Goal: Information Seeking & Learning: Find specific fact

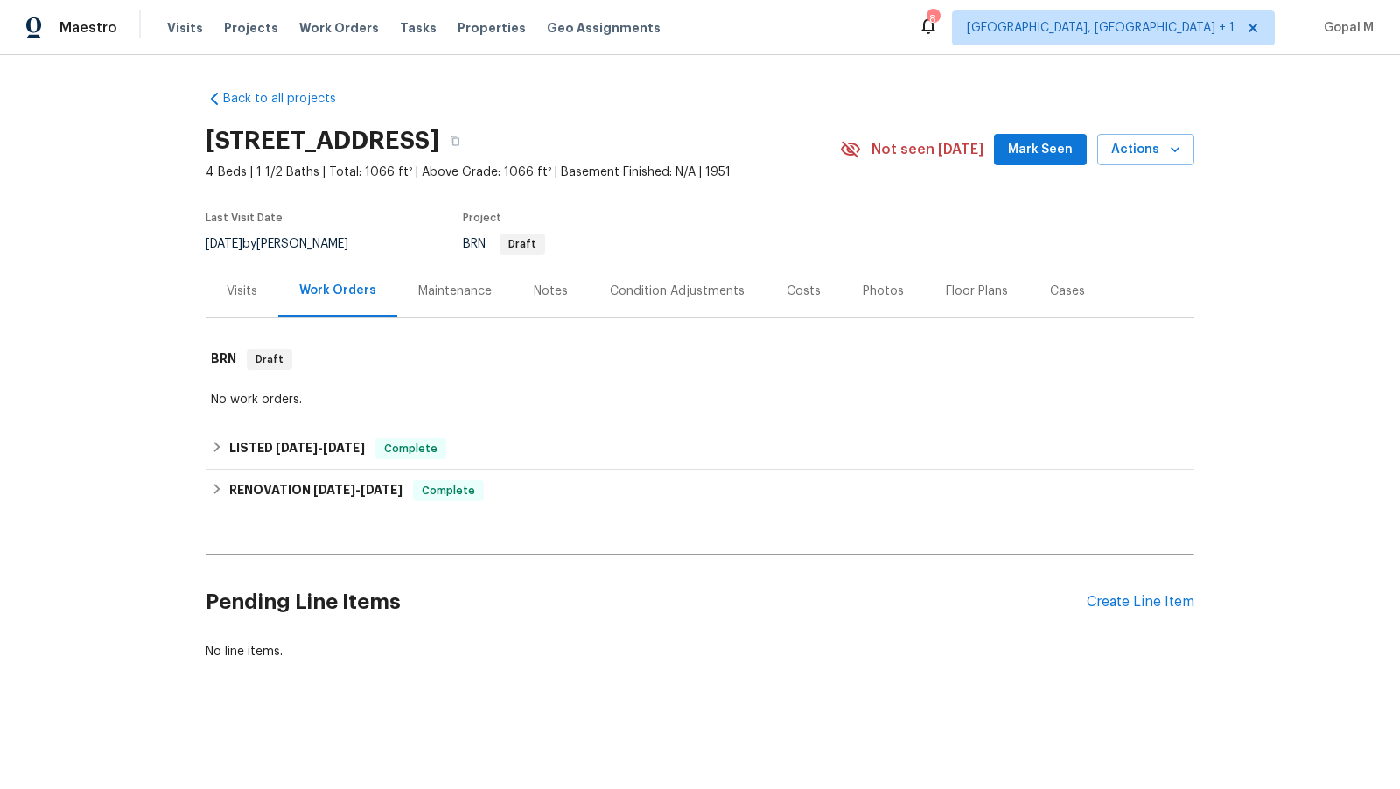
click at [246, 295] on div "Visits" at bounding box center [242, 291] width 31 height 17
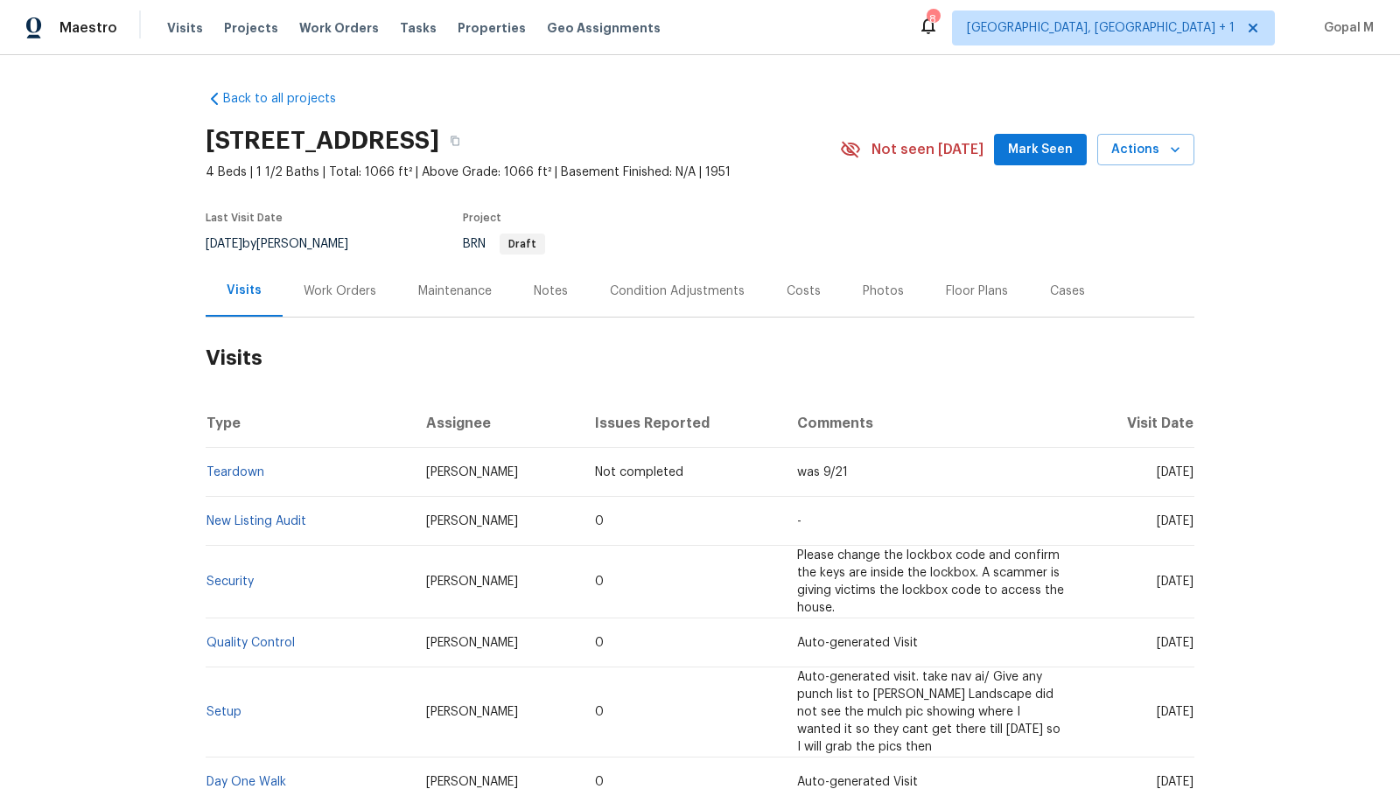
click at [347, 288] on div "Work Orders" at bounding box center [340, 291] width 73 height 17
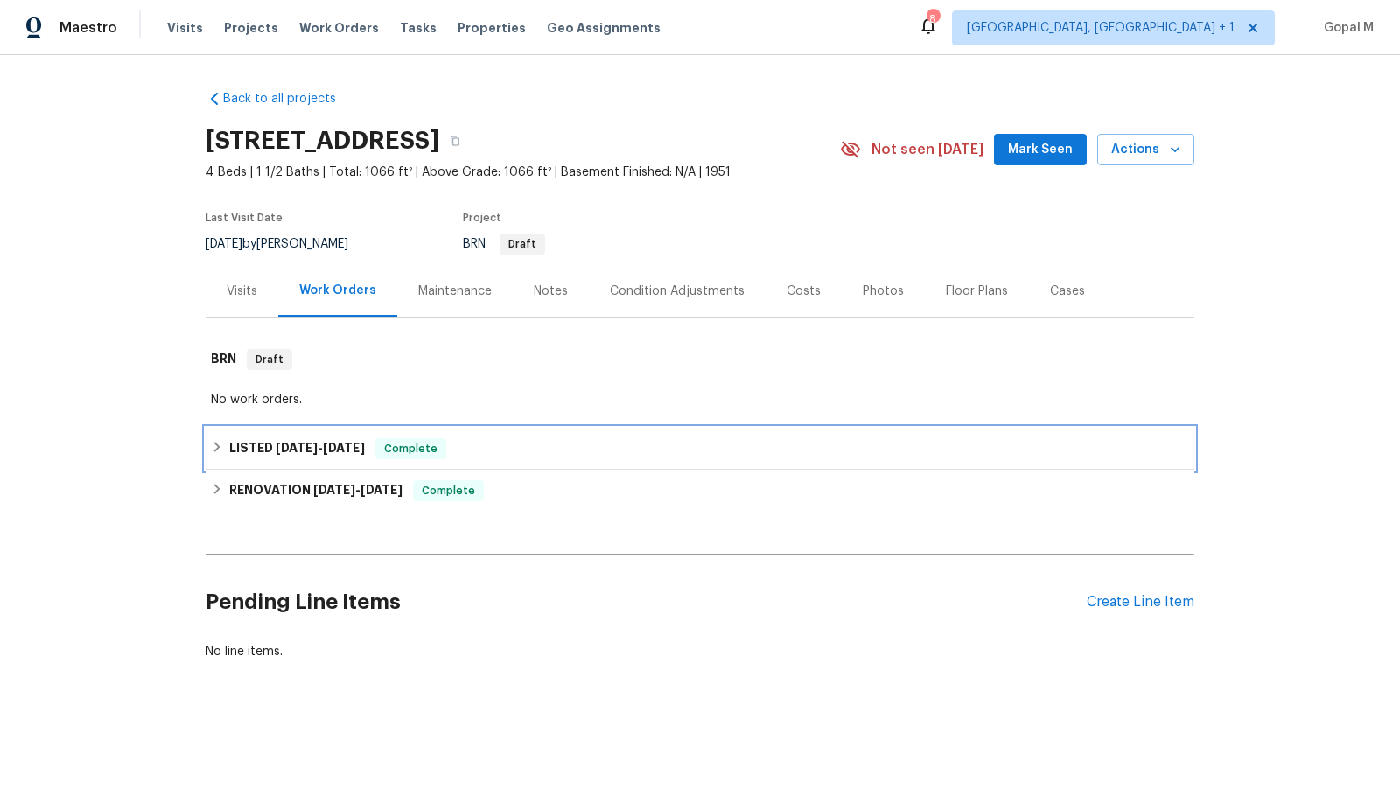
click at [526, 445] on div "LISTED 7/31/25 - 8/1/25 Complete" at bounding box center [700, 448] width 978 height 21
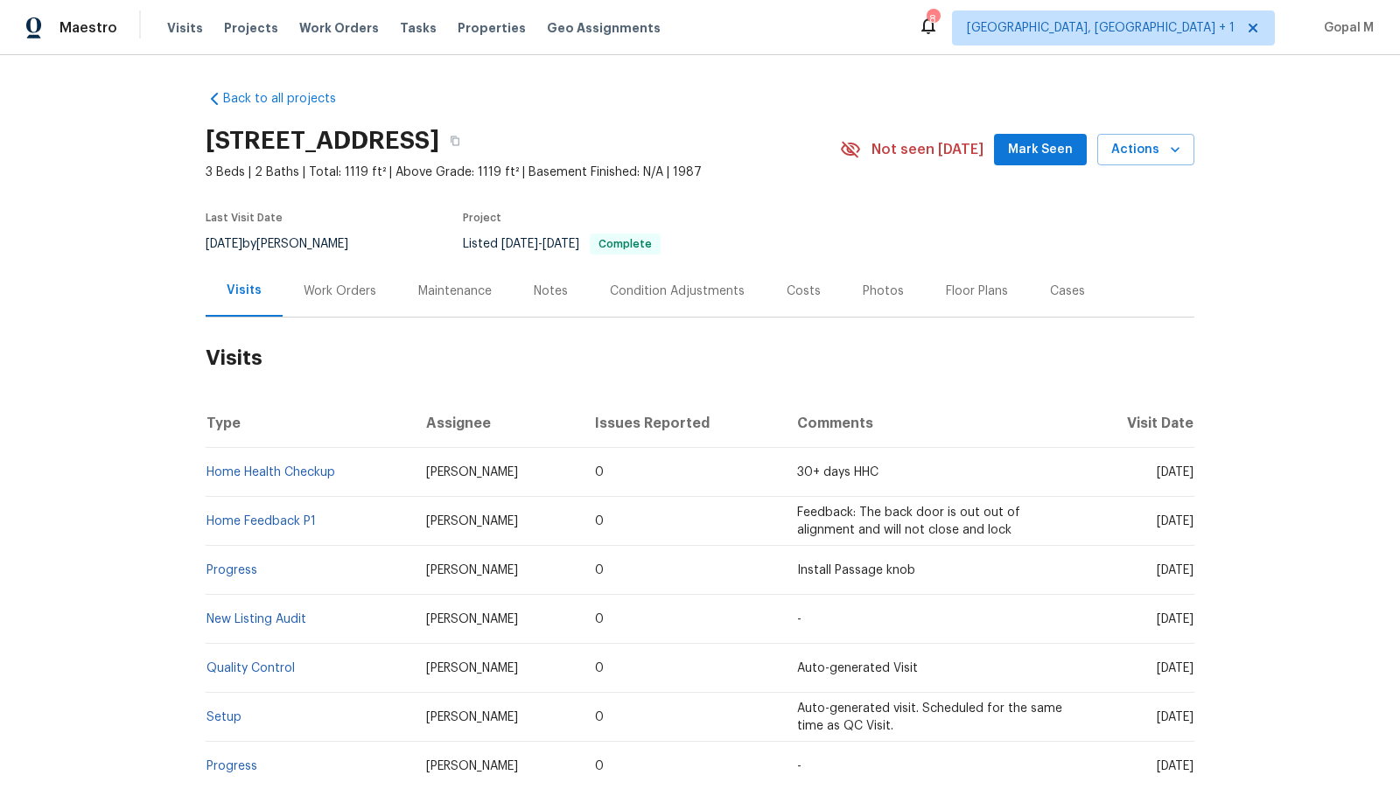
click at [360, 305] on div "Work Orders" at bounding box center [340, 291] width 115 height 52
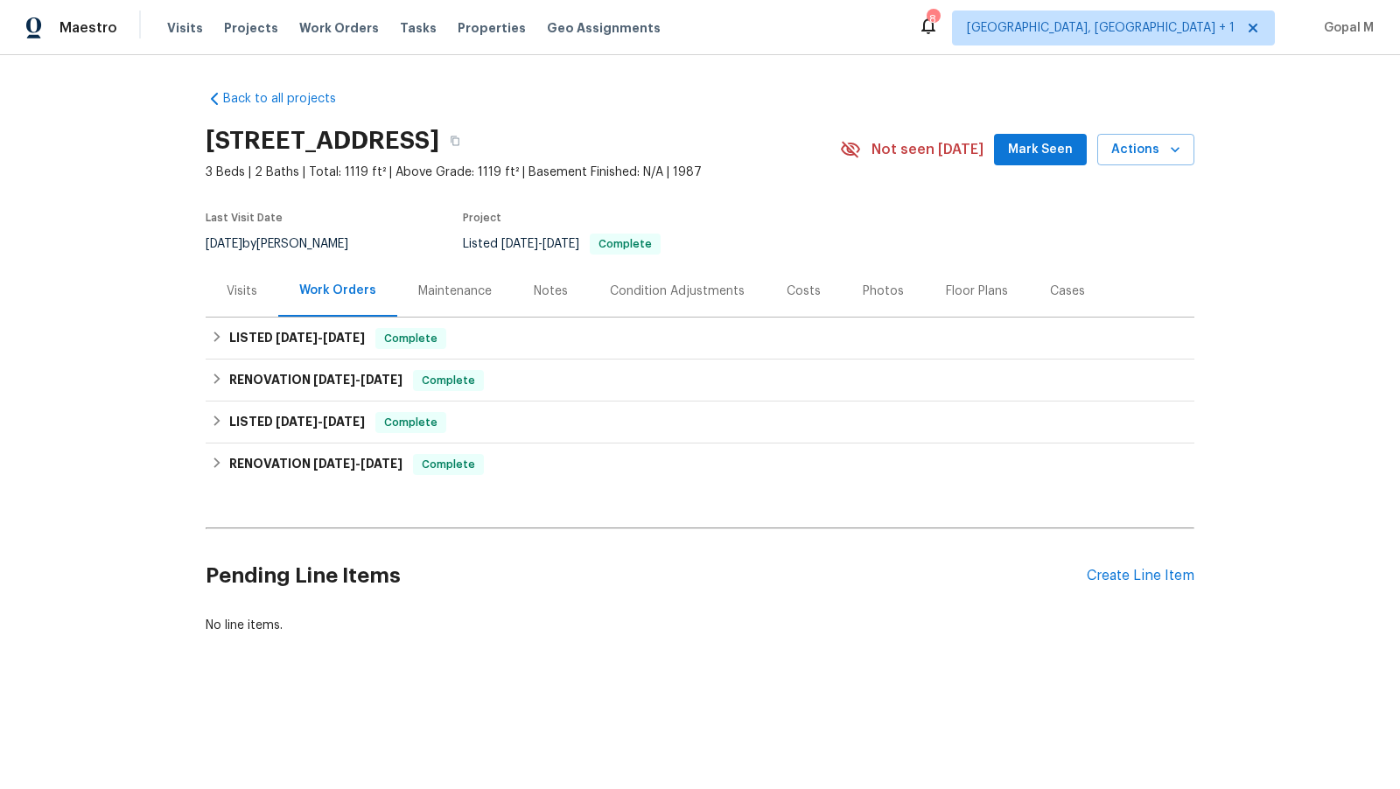
click at [253, 294] on div "Visits" at bounding box center [242, 291] width 31 height 17
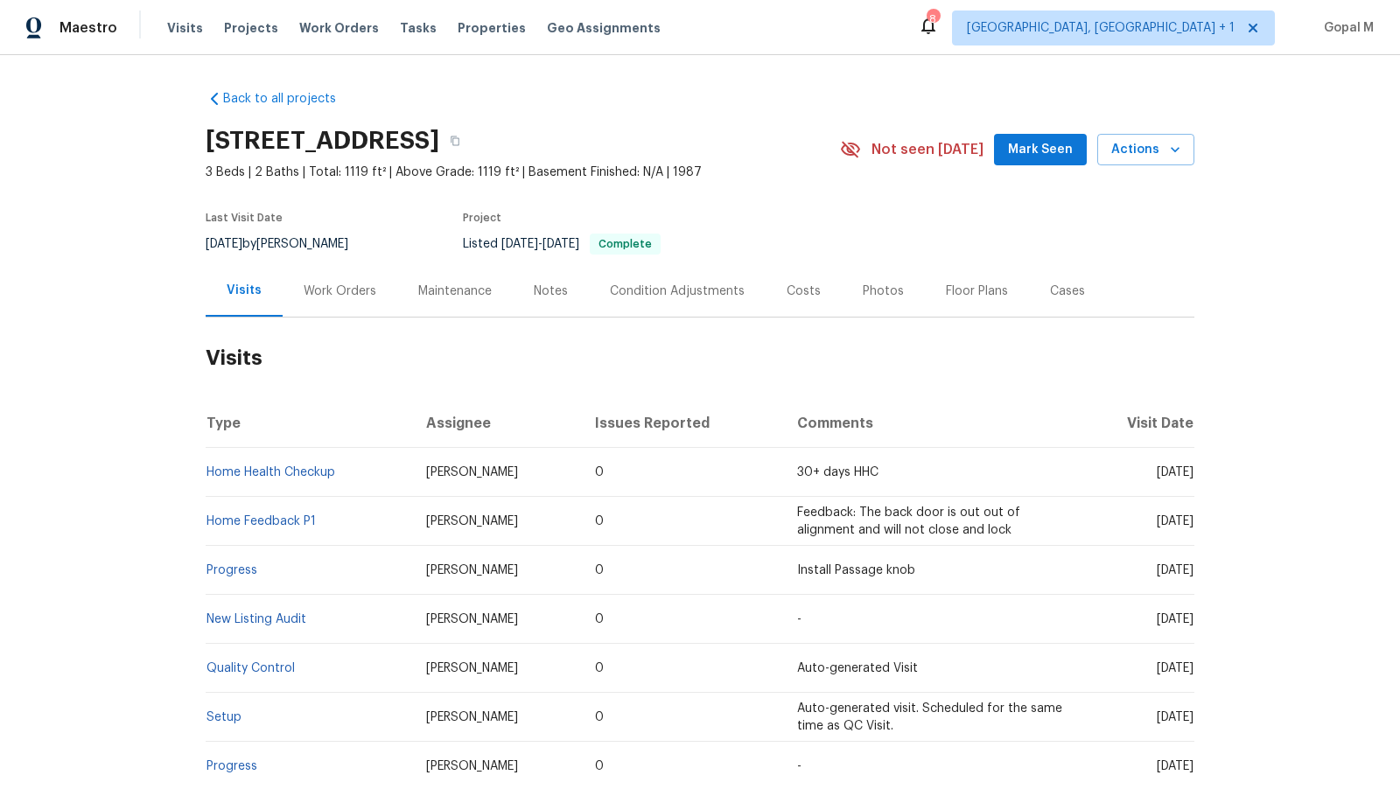
click at [318, 296] on div "Work Orders" at bounding box center [340, 291] width 73 height 17
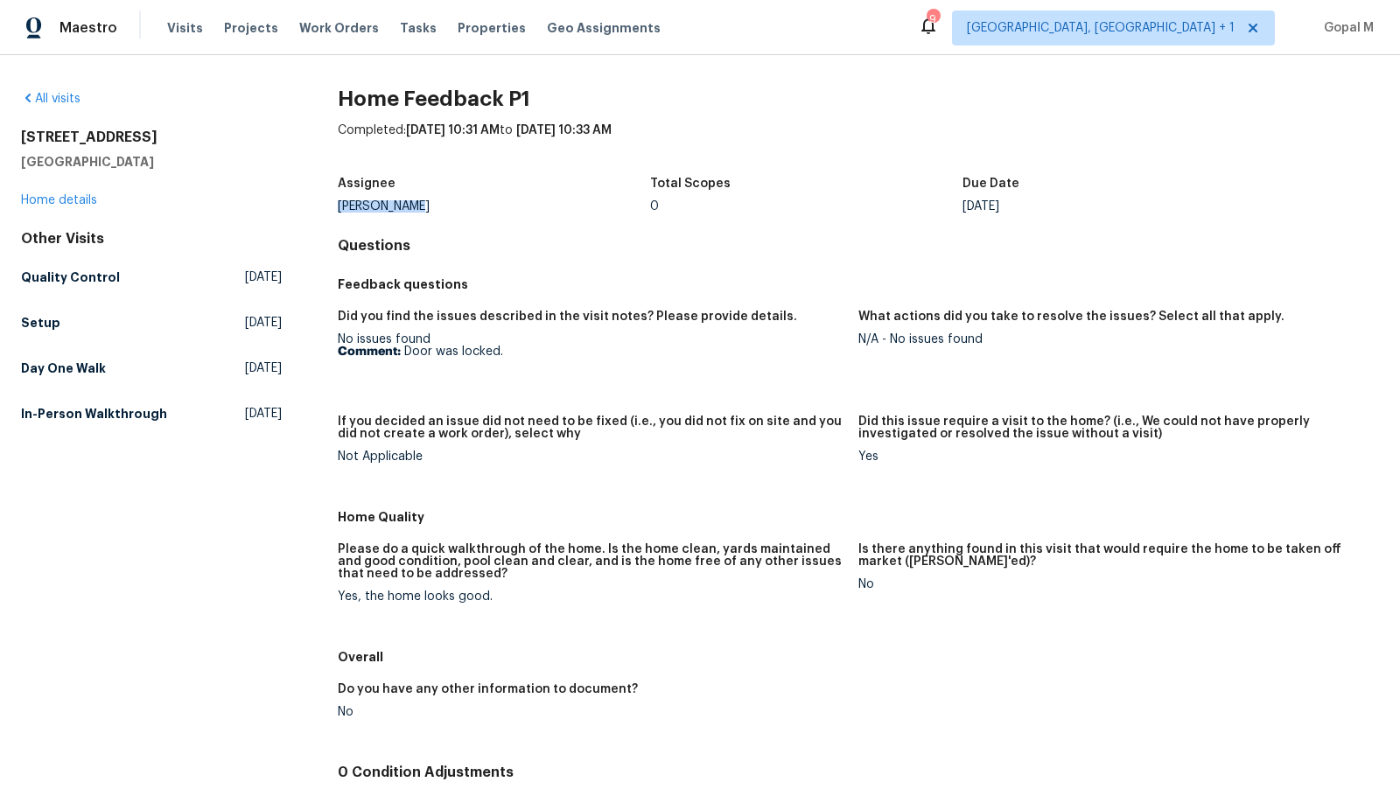
drag, startPoint x: 337, startPoint y: 203, endPoint x: 445, endPoint y: 204, distance: 108.5
click at [445, 204] on div "Lee Privette" at bounding box center [494, 206] width 312 height 12
copy div "Lee Privette"
drag, startPoint x: 404, startPoint y: 348, endPoint x: 542, endPoint y: 348, distance: 138.2
click at [542, 348] on p "Comment: Door was locked." at bounding box center [591, 352] width 507 height 12
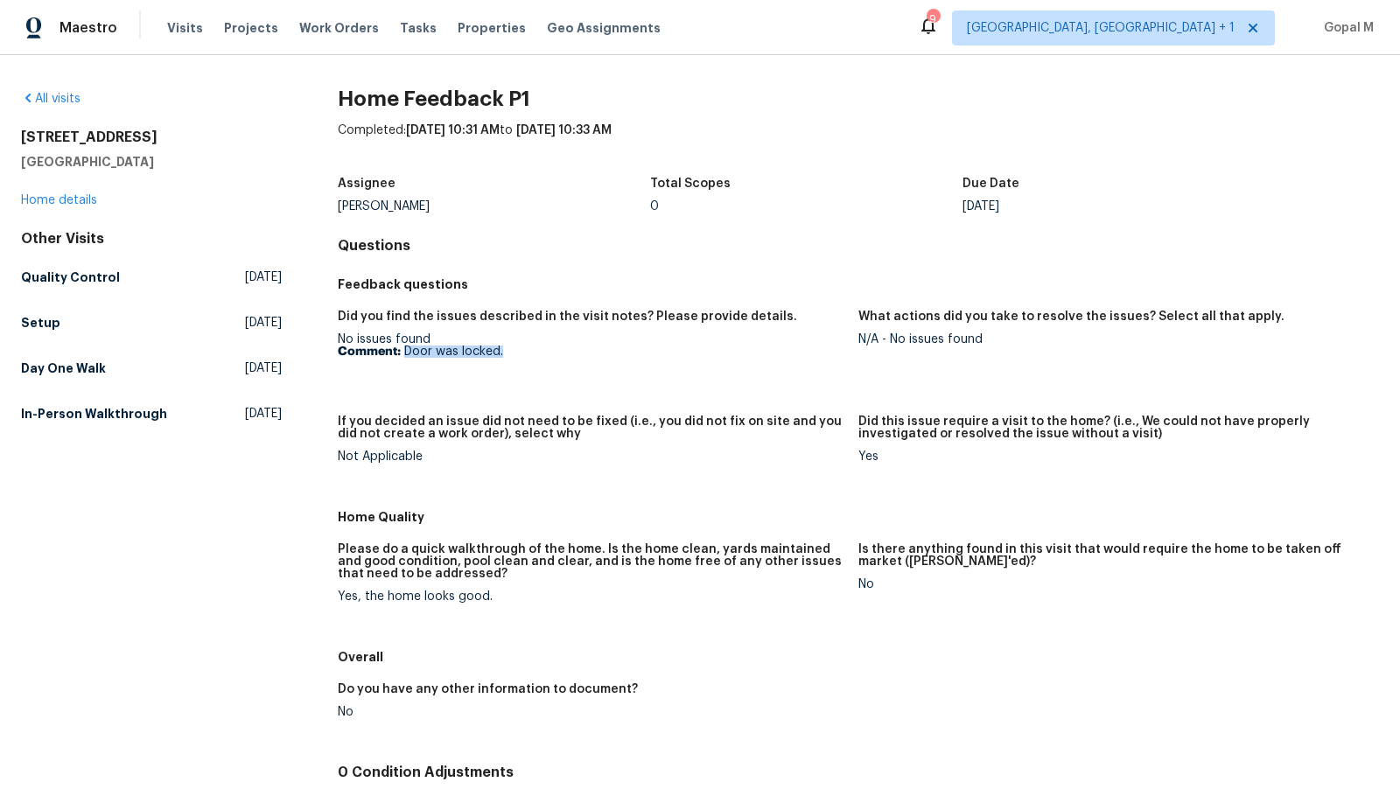
copy p "Door was locked."
drag, startPoint x: 337, startPoint y: 598, endPoint x: 486, endPoint y: 598, distance: 149.6
click at [486, 598] on div "Yes, the home looks good." at bounding box center [591, 597] width 507 height 12
copy div "Yes, the home looks good."
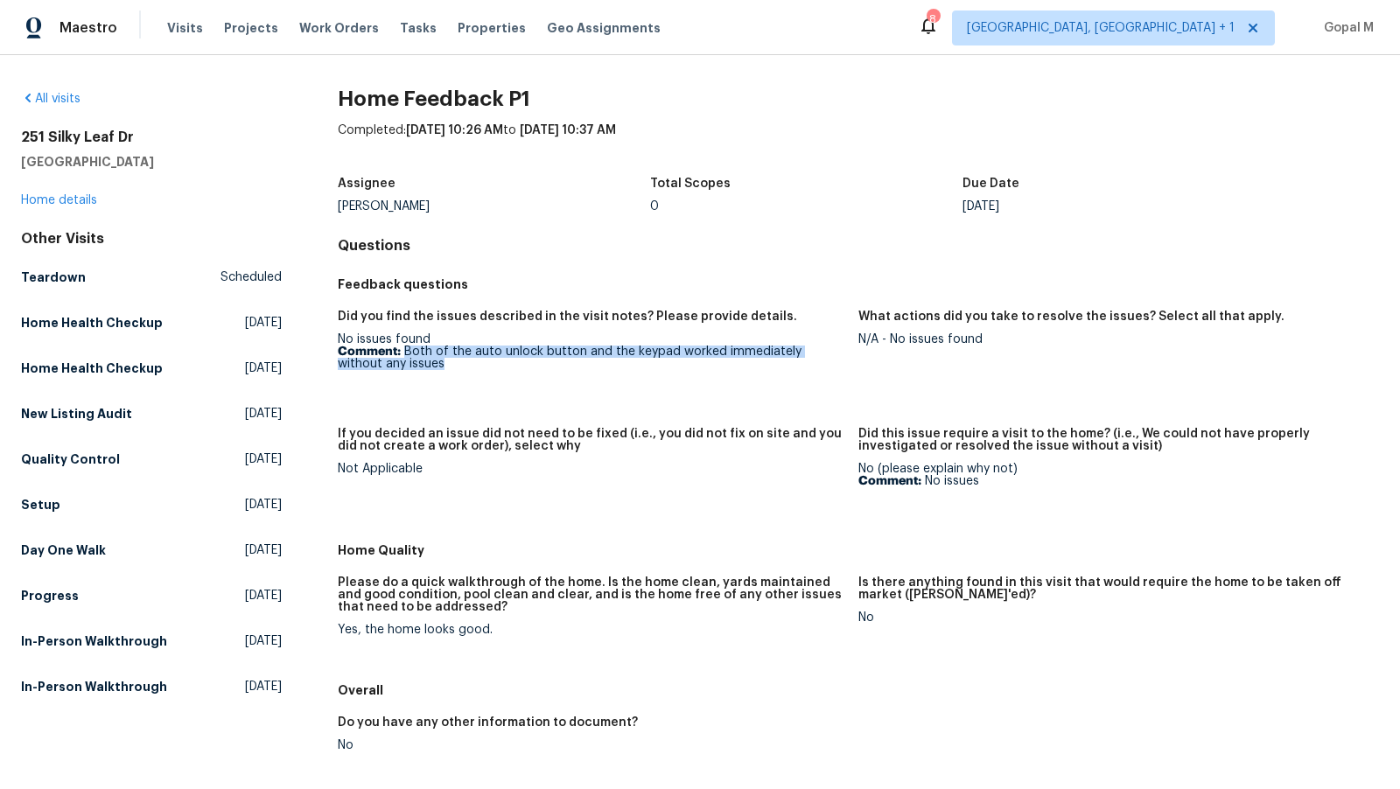
drag, startPoint x: 403, startPoint y: 350, endPoint x: 425, endPoint y: 383, distance: 39.8
click at [425, 383] on figure "Did you find the issues described in the visit notes? Please provide details. N…" at bounding box center [598, 359] width 521 height 96
copy p "Both of the auto unlock button and the keypad worked immediately without any is…"
